Goal: Communication & Community: Answer question/provide support

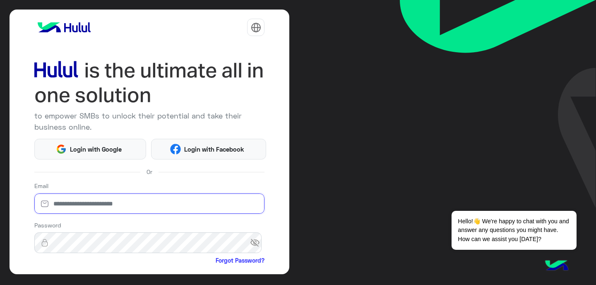
click at [118, 204] on input "email" at bounding box center [149, 203] width 231 height 21
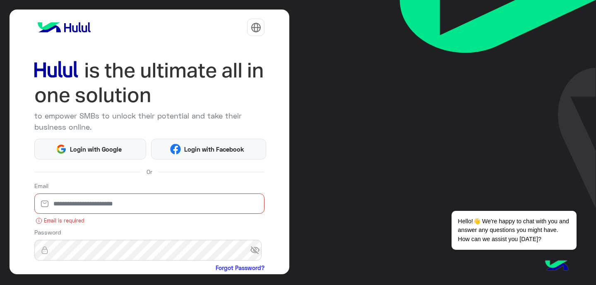
type input "**********"
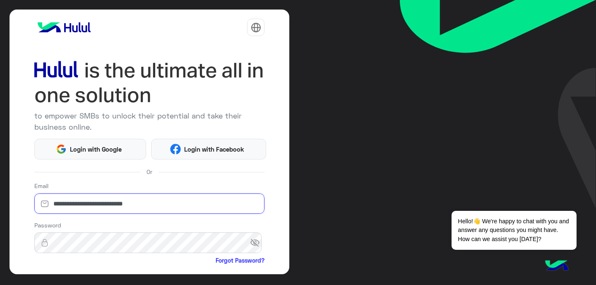
scroll to position [83, 0]
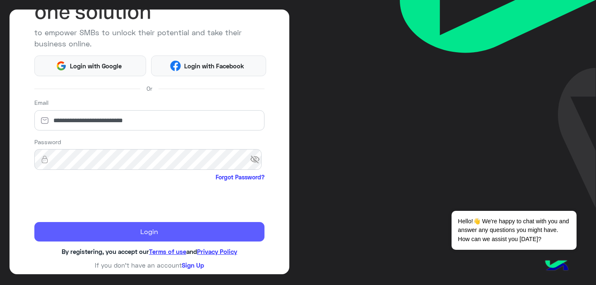
click at [104, 231] on button "Login" at bounding box center [149, 232] width 231 height 20
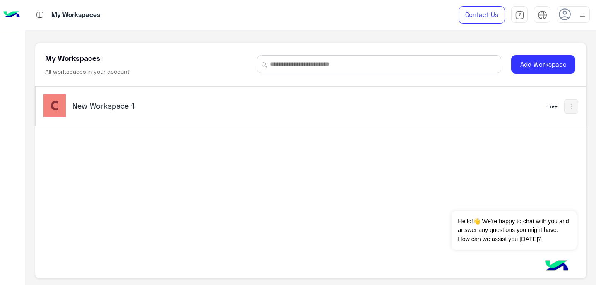
click at [89, 117] on div "New Workspace 1" at bounding box center [203, 106] width 321 height 24
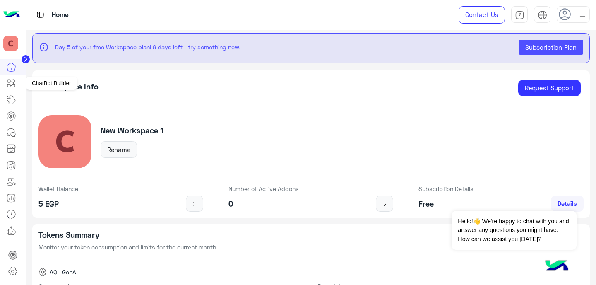
click at [10, 87] on icon at bounding box center [11, 83] width 10 height 10
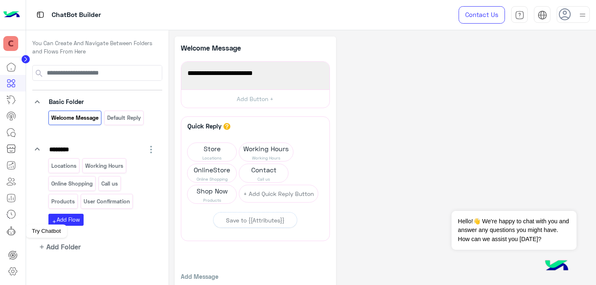
click at [11, 229] on icon at bounding box center [11, 228] width 0 height 1
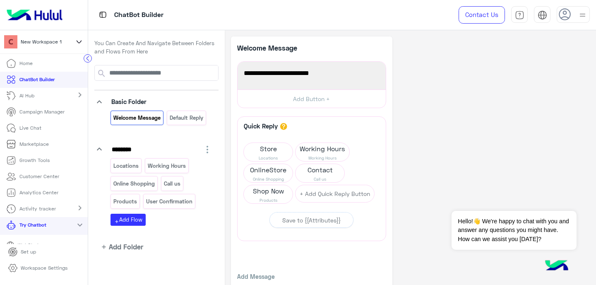
scroll to position [26, 0]
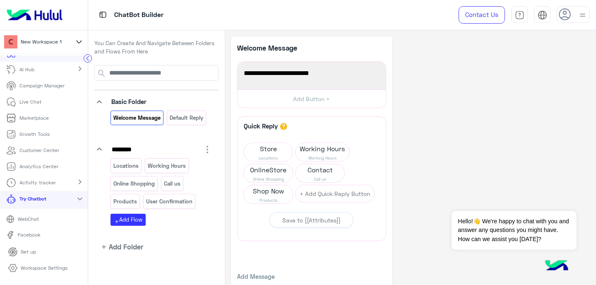
click at [29, 219] on p "WebChat" at bounding box center [27, 218] width 27 height 7
click at [136, 184] on p "Online Shopping" at bounding box center [134, 184] width 43 height 10
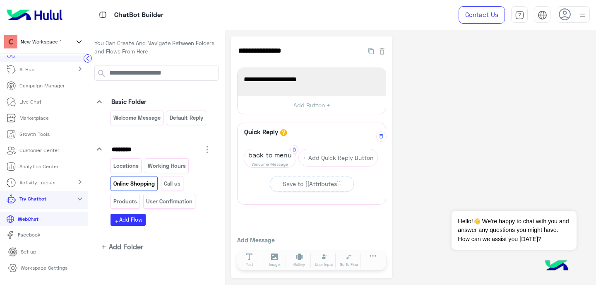
scroll to position [0, 0]
click at [31, 102] on p "Live Chat" at bounding box center [30, 101] width 22 height 7
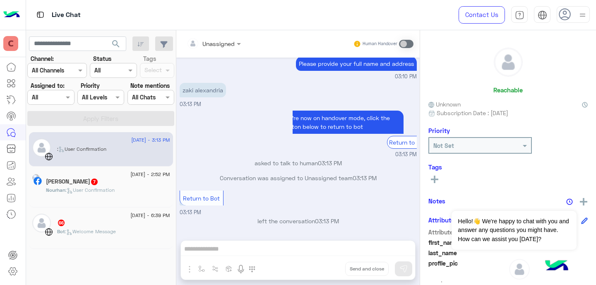
scroll to position [0, 25]
click at [73, 182] on h5 "[PERSON_NAME] 7" at bounding box center [72, 181] width 53 height 7
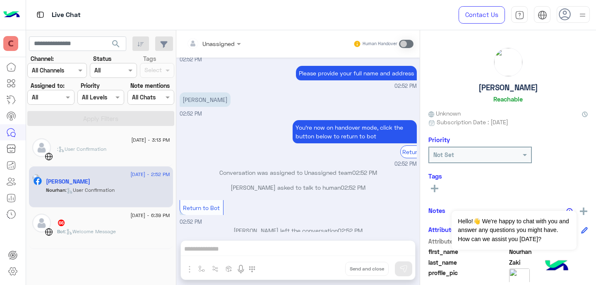
scroll to position [188, 0]
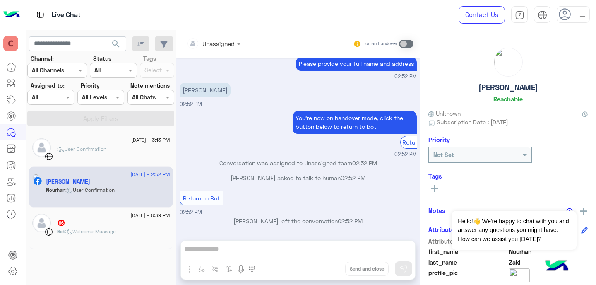
click at [291, 249] on div "Unassigned Human Handover [DATE] Shop Now 02:51 PM loreal shampoo Buy Now Lorea…" at bounding box center [297, 159] width 243 height 258
click at [67, 147] on span ": User Confirmation" at bounding box center [81, 149] width 49 height 6
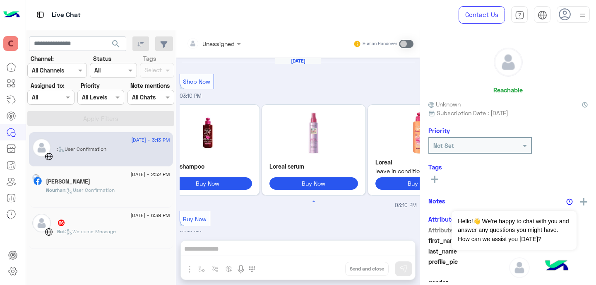
scroll to position [188, 0]
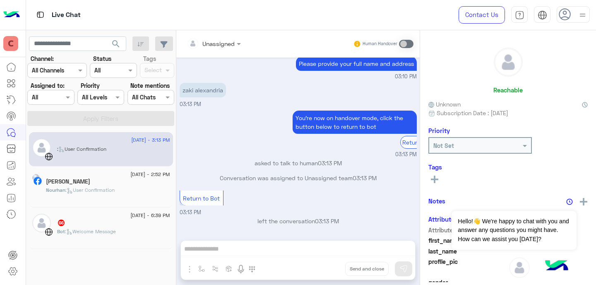
click at [274, 250] on div "Unassigned Human Handover [DATE] Shop Now 03:10 PM loreal shampoo Buy Now Lorea…" at bounding box center [297, 159] width 243 height 258
click at [236, 249] on div "Unassigned Human Handover [DATE] Shop Now 03:10 PM loreal shampoo Buy Now Lorea…" at bounding box center [297, 159] width 243 height 258
click at [195, 250] on div "Unassigned Human Handover [DATE] Shop Now 03:10 PM loreal shampoo Buy Now Lorea…" at bounding box center [297, 159] width 243 height 258
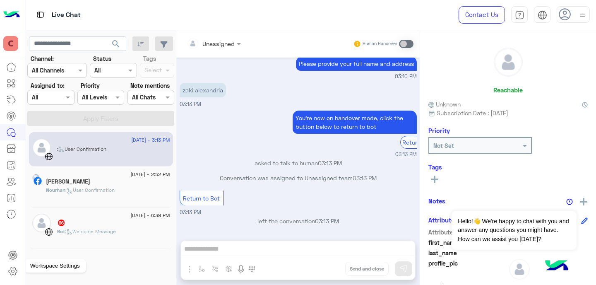
click at [13, 272] on icon at bounding box center [12, 271] width 3 height 3
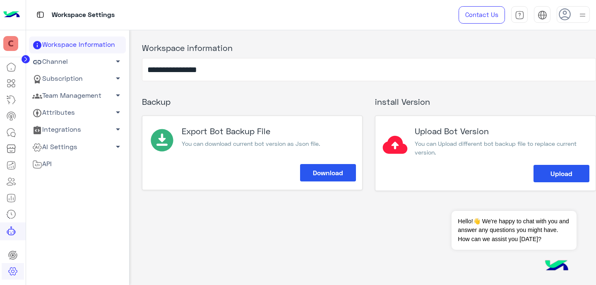
click at [87, 97] on link "Team Management arrow_drop_down" at bounding box center [77, 95] width 97 height 17
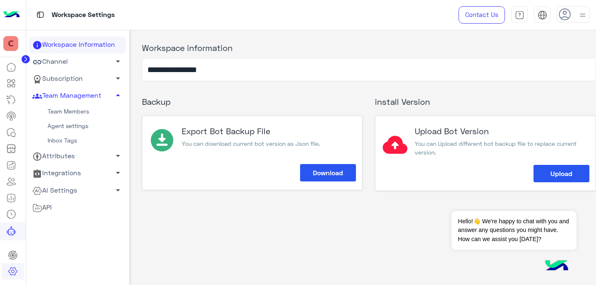
click at [67, 126] on link "Agent settings" at bounding box center [77, 126] width 97 height 14
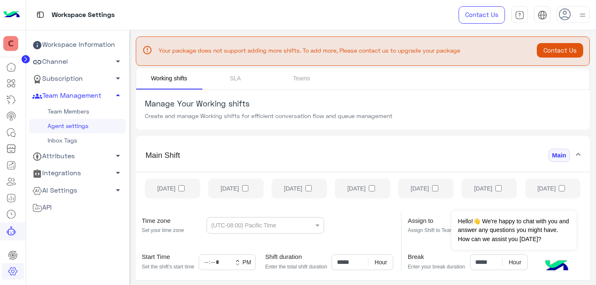
click at [70, 108] on link "Team Members" at bounding box center [77, 111] width 97 height 14
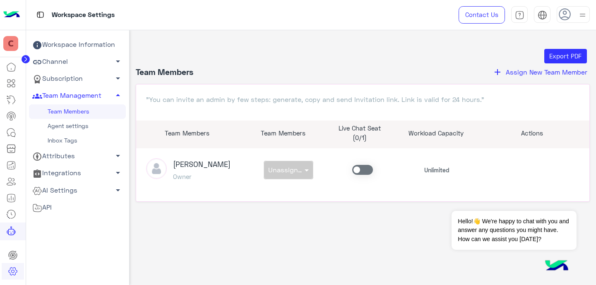
click at [364, 169] on span at bounding box center [362, 170] width 21 height 10
click at [559, 267] on img at bounding box center [556, 266] width 29 height 29
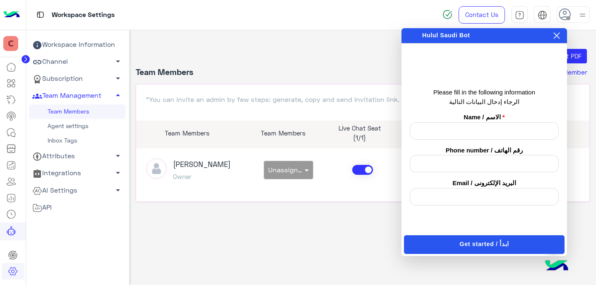
click at [558, 36] on icon at bounding box center [556, 35] width 7 height 7
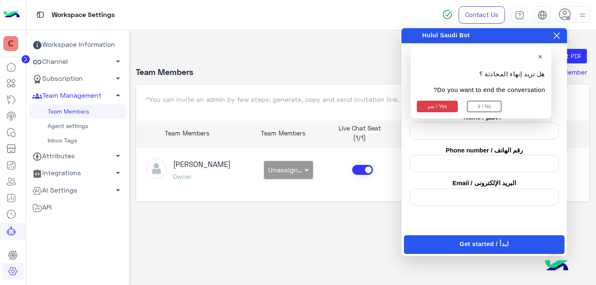
click at [431, 106] on button "نعم / Yes" at bounding box center [437, 107] width 41 height 12
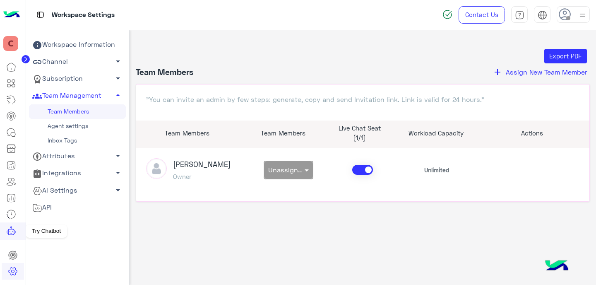
click at [13, 232] on icon at bounding box center [11, 231] width 10 height 10
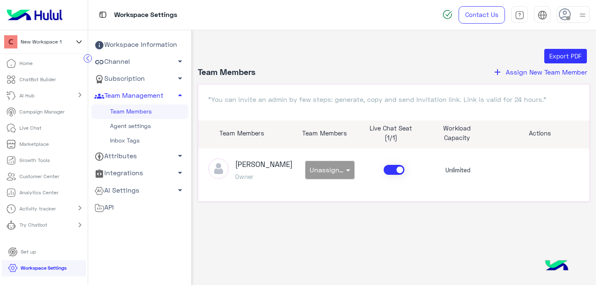
click at [28, 225] on p "Try Chatbot" at bounding box center [33, 224] width 28 height 7
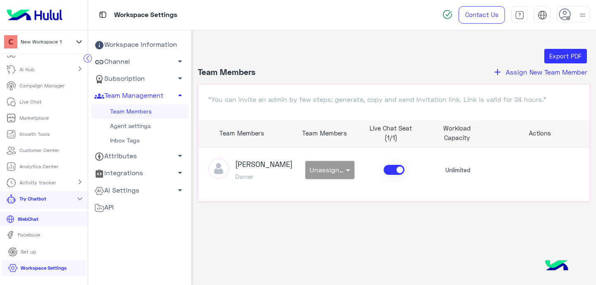
click at [37, 223] on link "WebChat" at bounding box center [44, 219] width 88 height 14
click at [36, 102] on p "Live Chat" at bounding box center [30, 101] width 22 height 7
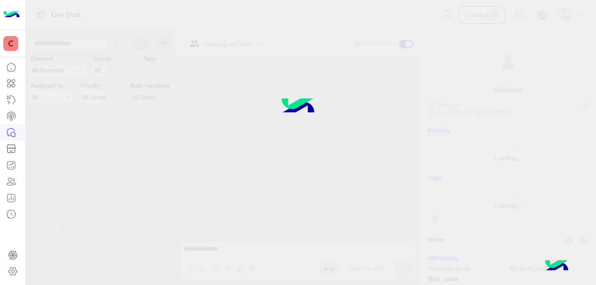
scroll to position [218, 0]
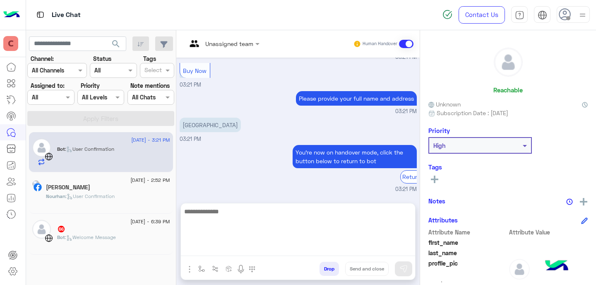
click at [244, 248] on textarea at bounding box center [298, 231] width 234 height 50
type textarea "*****"
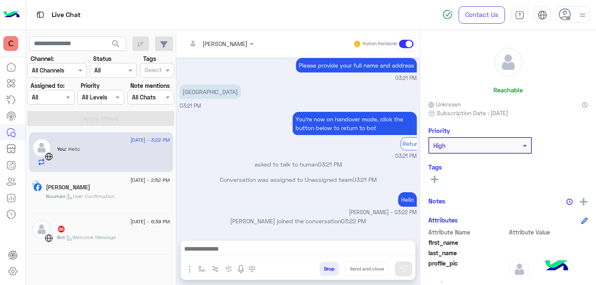
scroll to position [259, 0]
